Goal: Transaction & Acquisition: Obtain resource

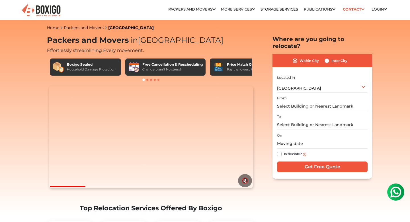
click at [331, 57] on label "Inter City" at bounding box center [339, 60] width 16 height 7
click at [328, 57] on input "Inter City" at bounding box center [327, 60] width 5 height 6
radio input "true"
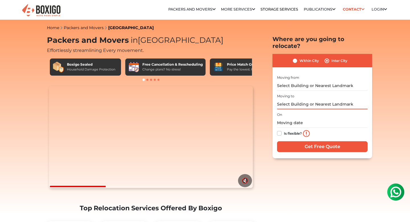
click at [312, 99] on input "text" at bounding box center [322, 104] width 91 height 10
click at [306, 57] on label "Within City" at bounding box center [309, 60] width 19 height 7
click at [297, 57] on input "Within City" at bounding box center [295, 60] width 5 height 6
radio input "true"
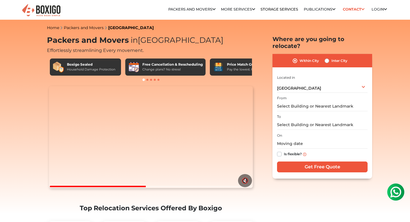
click at [333, 57] on label "Inter City" at bounding box center [339, 60] width 16 height 7
click at [329, 57] on input "Inter City" at bounding box center [327, 60] width 5 height 6
radio input "true"
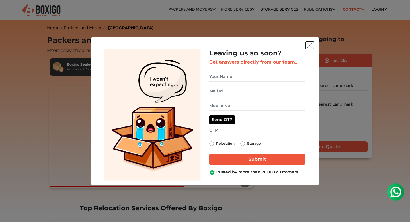
click at [309, 47] on img "get free quote dialog" at bounding box center [309, 45] width 5 height 5
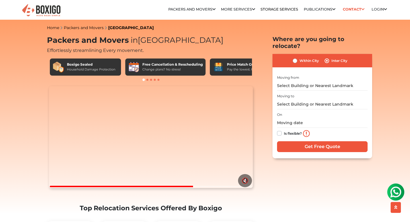
scroll to position [3, 0]
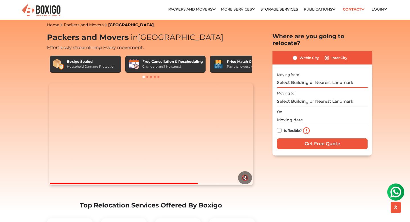
click at [299, 78] on input "text" at bounding box center [322, 83] width 91 height 10
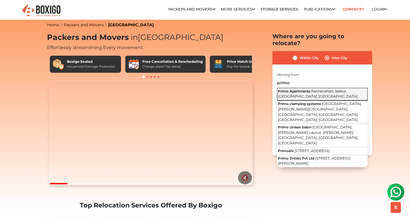
click at [302, 89] on span "Primo Apartments" at bounding box center [294, 91] width 32 height 4
type input "Primo Apartments, [GEOGRAPHIC_DATA], [GEOGRAPHIC_DATA], [GEOGRAPHIC_DATA], [GEO…"
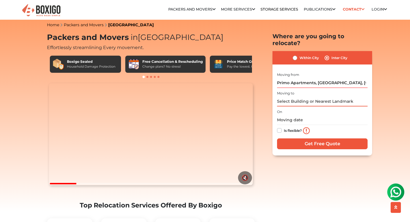
click at [297, 96] on input "text" at bounding box center [322, 101] width 91 height 10
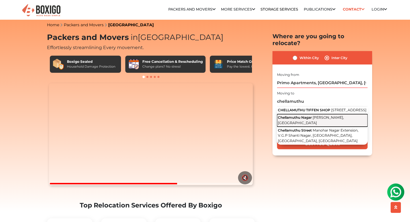
click at [300, 119] on span "Chellamuthu Nagar" at bounding box center [295, 117] width 34 height 4
type input "Chellamuthu Nagar, Zamin Uthukuli, [GEOGRAPHIC_DATA]"
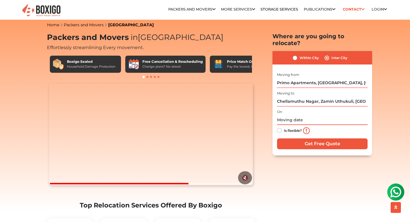
click at [295, 115] on input "text" at bounding box center [322, 120] width 91 height 10
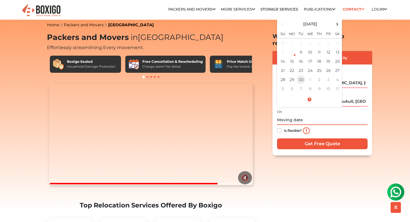
click at [301, 75] on td "30" at bounding box center [300, 79] width 9 height 9
type input "[DATE] 12:00 AM"
click at [323, 125] on div "Is flexible?" at bounding box center [322, 130] width 91 height 11
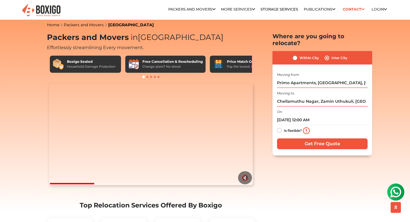
click at [284, 127] on label "Is flexible?" at bounding box center [293, 130] width 18 height 6
click at [282, 127] on input "Is flexible?" at bounding box center [279, 130] width 5 height 6
checkbox input "true"
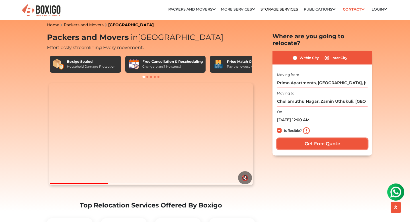
click at [304, 139] on input "Get Free Quote" at bounding box center [322, 143] width 91 height 11
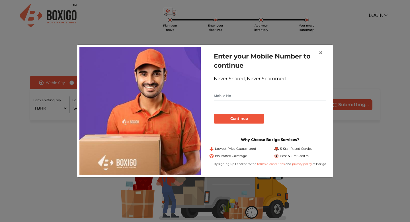
click at [250, 95] on input "text" at bounding box center [270, 95] width 112 height 9
type input "9843214417"
click at [245, 116] on button "Continue" at bounding box center [239, 119] width 50 height 10
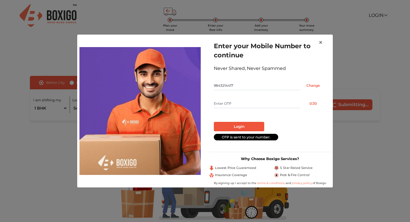
click at [245, 107] on input "text" at bounding box center [257, 103] width 86 height 9
type input "5329"
click at [238, 126] on button "Login" at bounding box center [239, 127] width 50 height 10
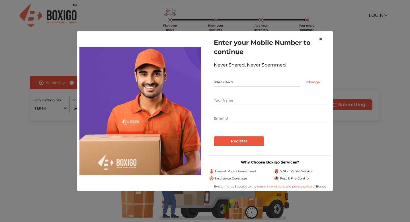
click at [323, 36] on button "×" at bounding box center [320, 39] width 13 height 16
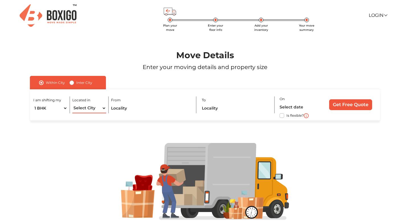
click at [81, 110] on select "Select City Bangalore Bengaluru Bhopal Bhubaneswar Chennai Coimbatore Cuttack D…" at bounding box center [89, 108] width 34 height 10
select select "[GEOGRAPHIC_DATA]"
click at [72, 103] on select "Select City Bangalore Bengaluru Bhopal Bhubaneswar Chennai Coimbatore Cuttack D…" at bounding box center [89, 108] width 34 height 10
click at [124, 110] on input "text" at bounding box center [151, 108] width 80 height 10
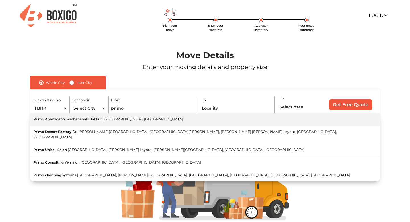
click at [124, 118] on span "Rachenahalli, Jakkur, [GEOGRAPHIC_DATA], [GEOGRAPHIC_DATA]" at bounding box center [125, 119] width 116 height 4
type input "Primo Apartments, [GEOGRAPHIC_DATA], [GEOGRAPHIC_DATA], [GEOGRAPHIC_DATA], [GEO…"
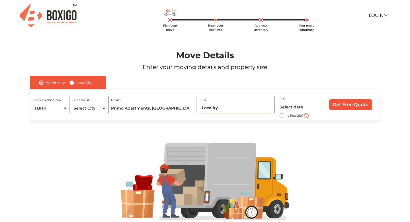
click at [211, 106] on input "text" at bounding box center [236, 108] width 69 height 10
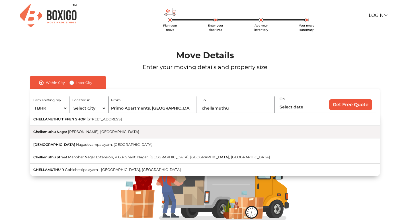
click at [96, 132] on span "[PERSON_NAME], [GEOGRAPHIC_DATA]" at bounding box center [103, 131] width 71 height 4
type input "Chellamuthu Nagar, Zamin Uthukuli, [GEOGRAPHIC_DATA]"
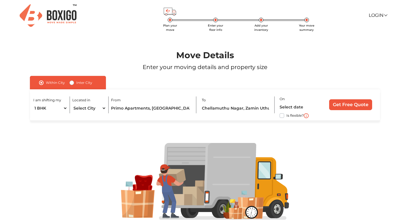
click at [285, 115] on div "Is flexible?" at bounding box center [300, 115] width 40 height 7
click at [286, 115] on label "Is flexible?" at bounding box center [294, 115] width 17 height 6
click at [34, 115] on input "Is flexible?" at bounding box center [32, 115] width 5 height 6
checkbox input "true"
click at [361, 106] on input "Get Free Quote" at bounding box center [350, 104] width 43 height 11
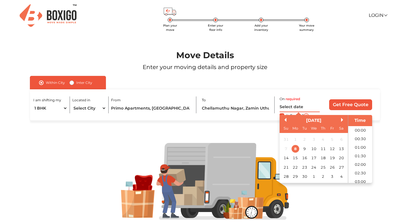
click at [301, 107] on input "text" at bounding box center [300, 107] width 40 height 10
click at [308, 177] on div "30" at bounding box center [305, 176] width 8 height 8
type input "30/09/2025 12:00 AM"
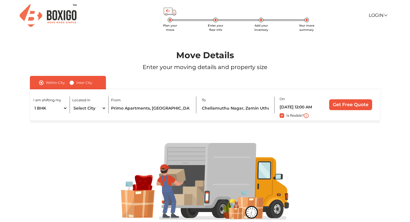
click at [324, 96] on div "I am shifting my 1 BHK 2 BHK 3 BHK 3 + BHK FEW ITEMS Located in Select City Ban…" at bounding box center [205, 104] width 350 height 31
click at [344, 105] on input "Get Free Quote" at bounding box center [350, 104] width 43 height 11
